Goal: Task Accomplishment & Management: Complete application form

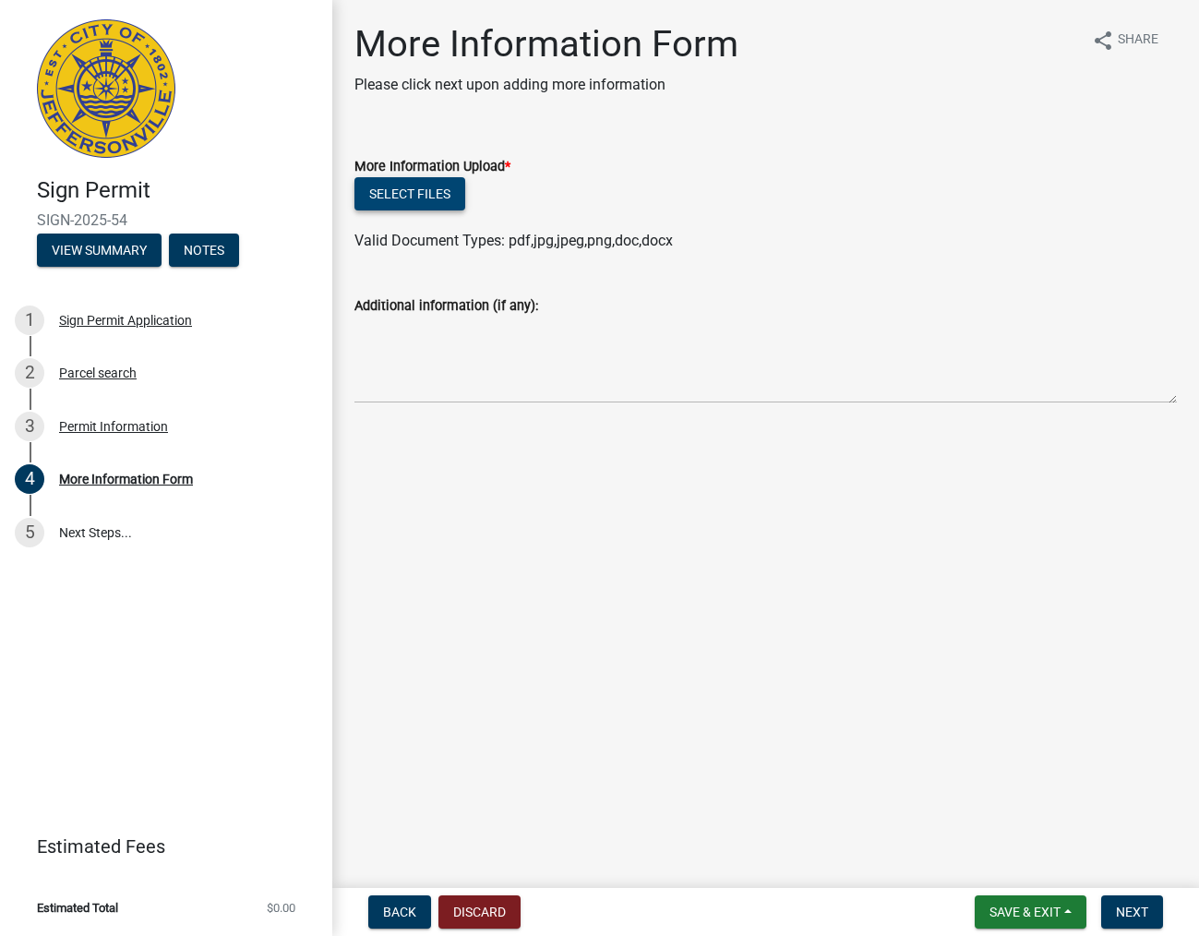
click at [432, 188] on button "Select files" at bounding box center [409, 193] width 111 height 33
drag, startPoint x: 1165, startPoint y: 901, endPoint x: 423, endPoint y: 193, distance: 1026.0
click at [423, 193] on button "Select files" at bounding box center [409, 193] width 111 height 33
click at [400, 185] on button "Select files" at bounding box center [409, 193] width 111 height 33
click at [446, 194] on button "Select files" at bounding box center [409, 193] width 111 height 33
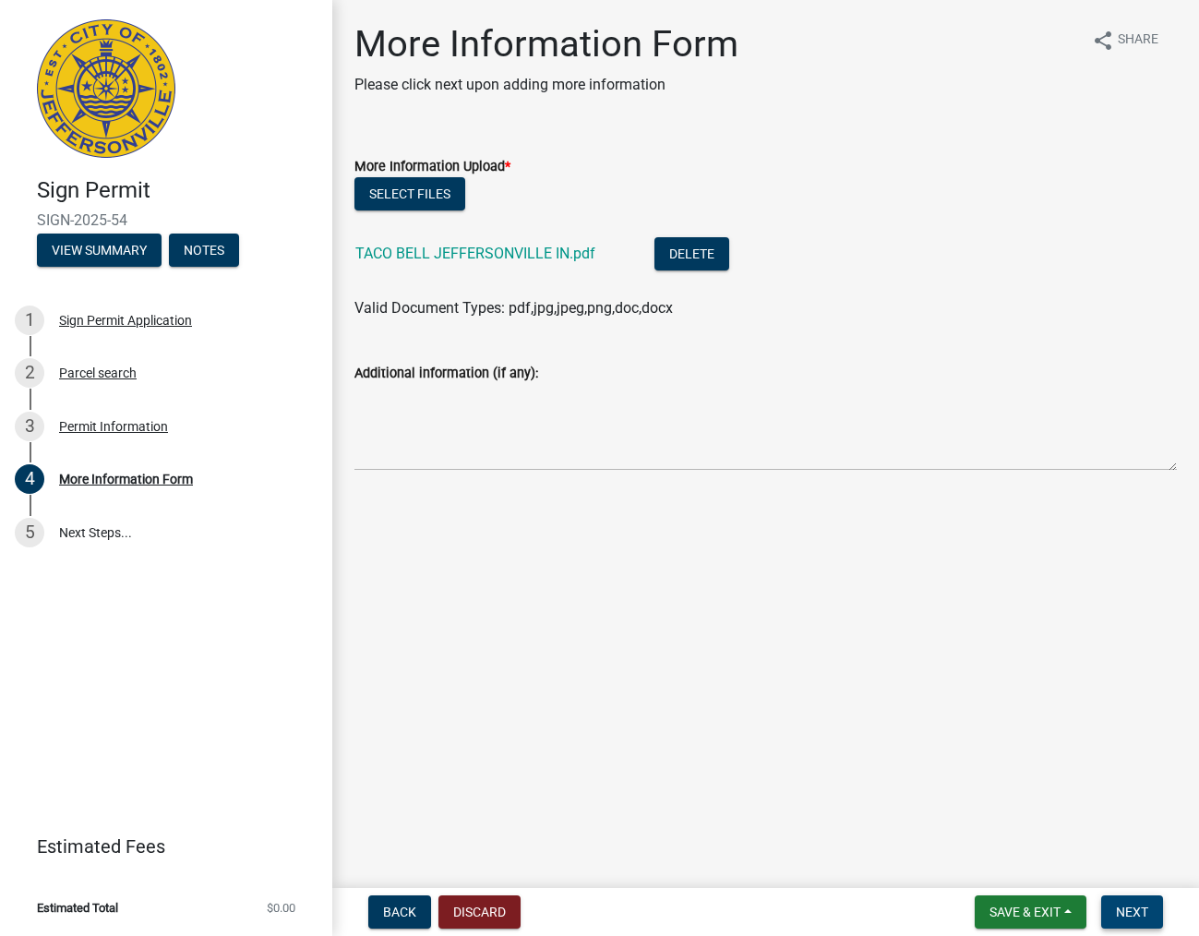
click at [1129, 911] on span "Next" at bounding box center [1132, 911] width 32 height 15
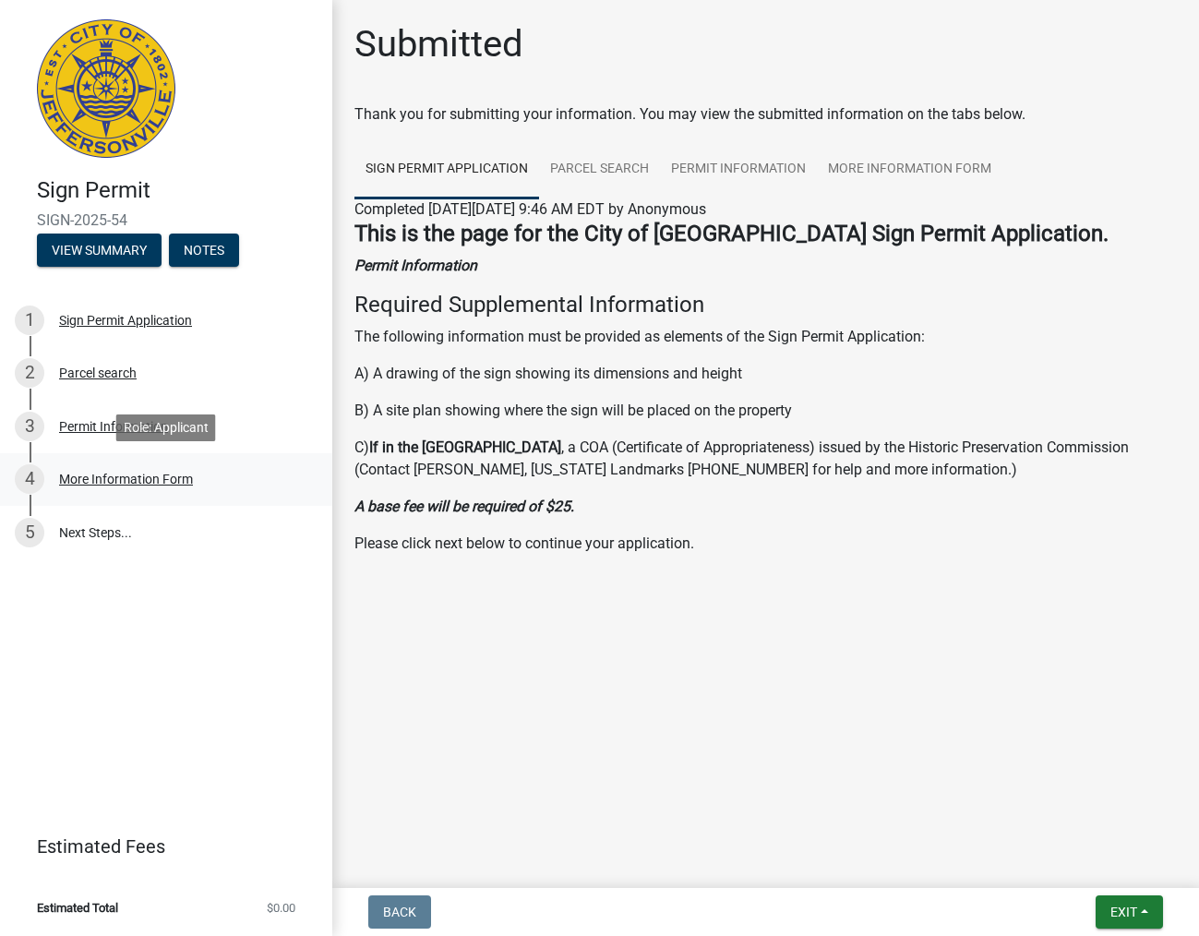
click at [173, 479] on div "More Information Form" at bounding box center [126, 478] width 134 height 13
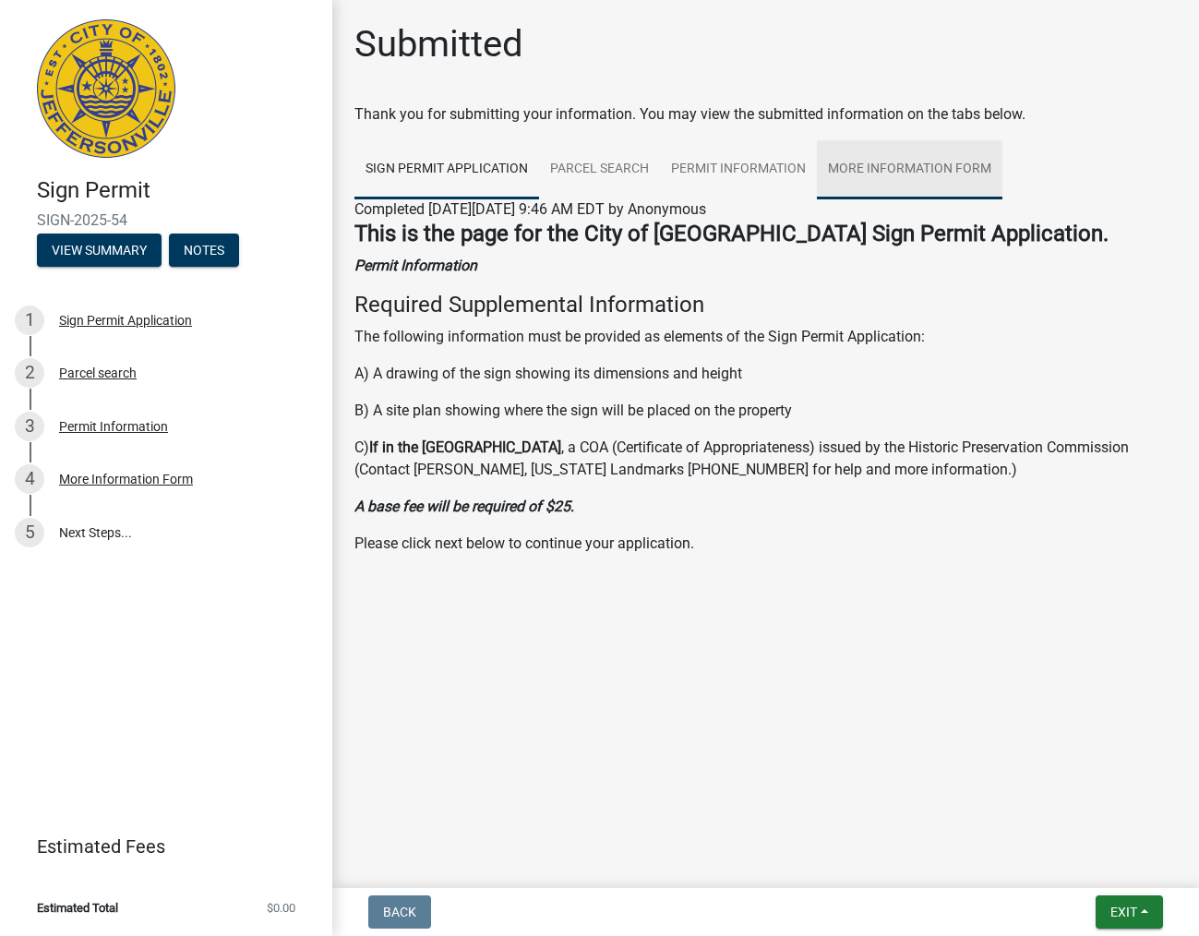
click at [880, 165] on link "More Information Form" at bounding box center [909, 169] width 185 height 59
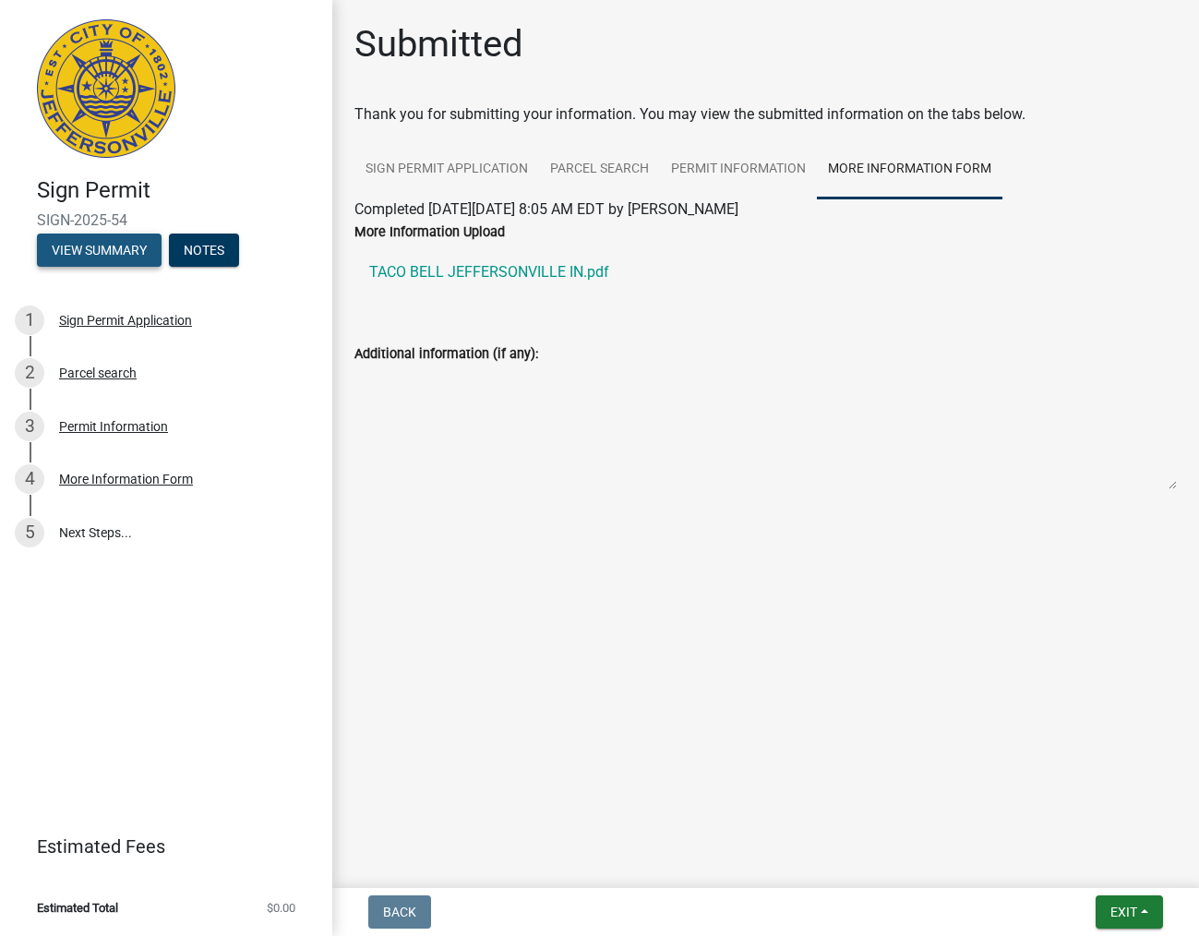
click at [91, 243] on button "View Summary" at bounding box center [99, 249] width 125 height 33
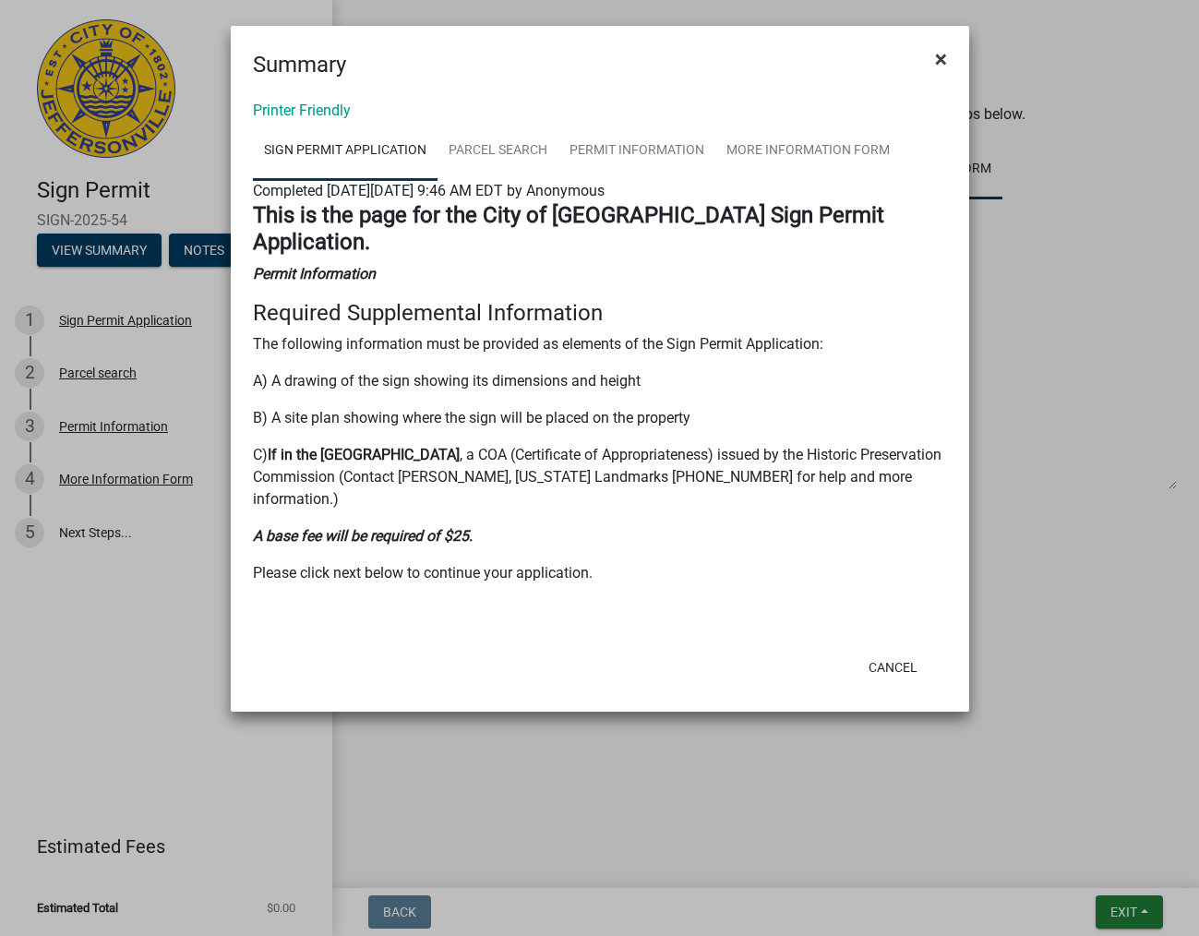
click at [935, 55] on span "×" at bounding box center [941, 59] width 12 height 26
